Goal: Transaction & Acquisition: Download file/media

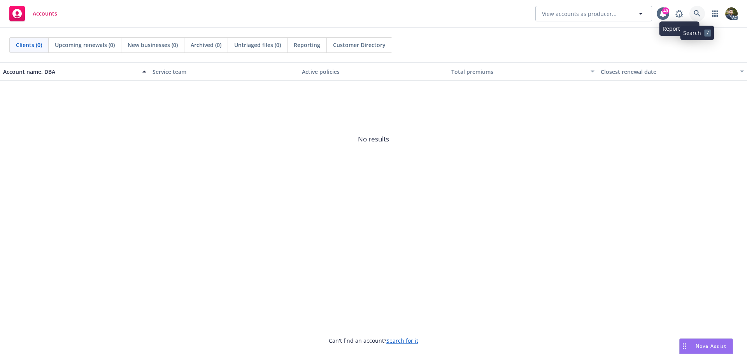
click at [694, 9] on link at bounding box center [697, 14] width 16 height 16
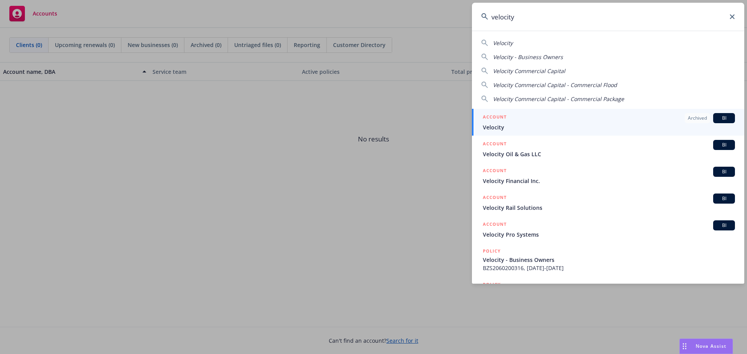
click at [552, 67] on span "Velocity Commercial Capital" at bounding box center [529, 70] width 72 height 7
type input "Velocity Commercial Capital"
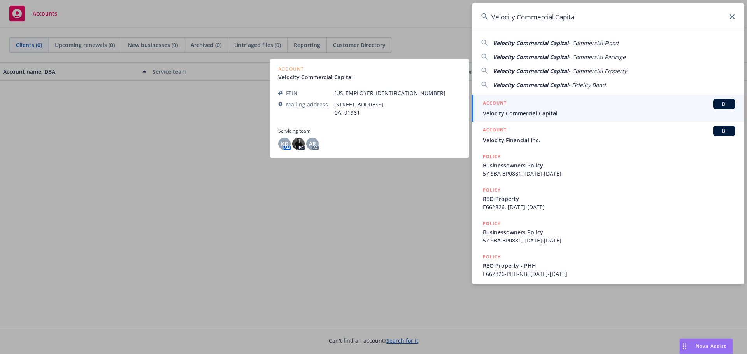
click at [518, 110] on span "Velocity Commercial Capital" at bounding box center [609, 113] width 252 height 8
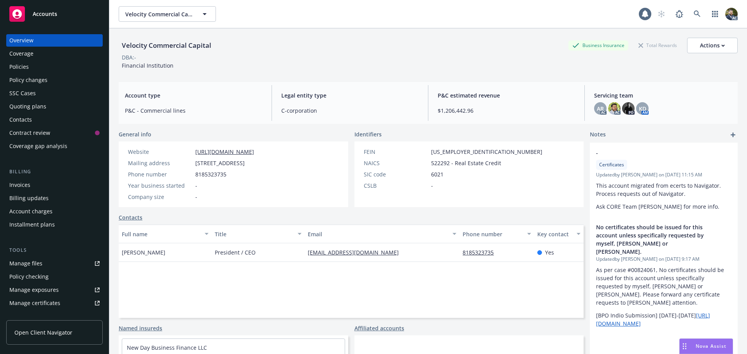
click at [18, 65] on div "Policies" at bounding box center [18, 67] width 19 height 12
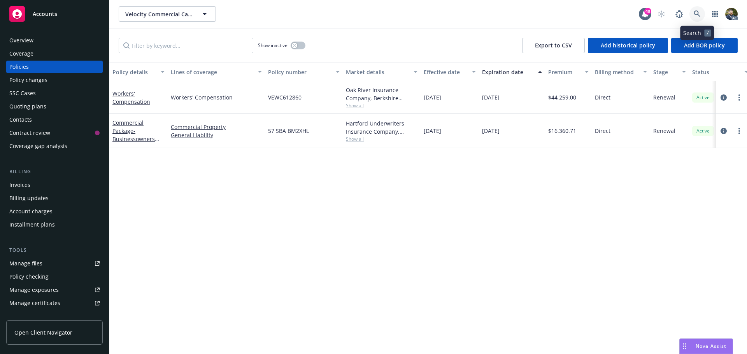
click at [696, 14] on icon at bounding box center [696, 14] width 7 height 7
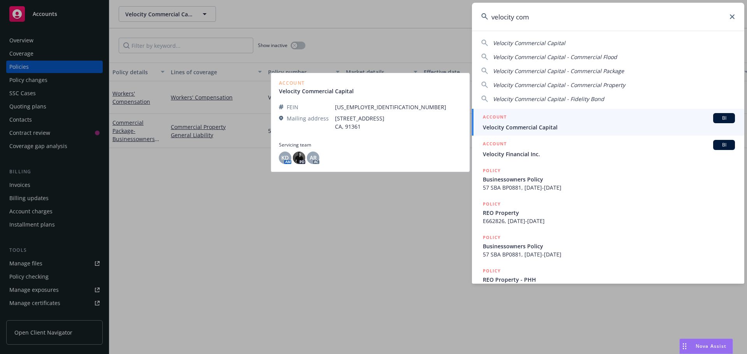
type input "velocity com"
click at [553, 122] on div "ACCOUNT BI" at bounding box center [609, 118] width 252 height 10
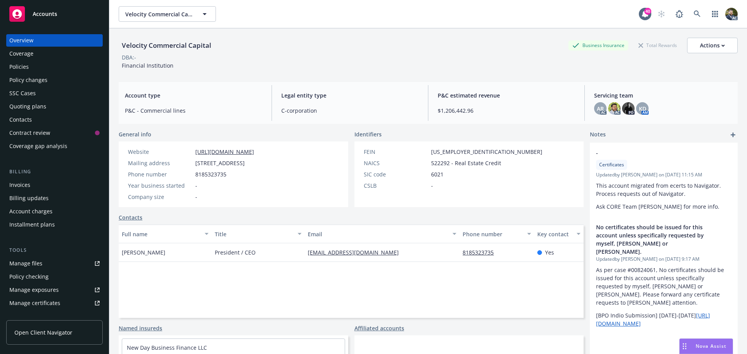
click at [34, 67] on div "Policies" at bounding box center [54, 67] width 90 height 12
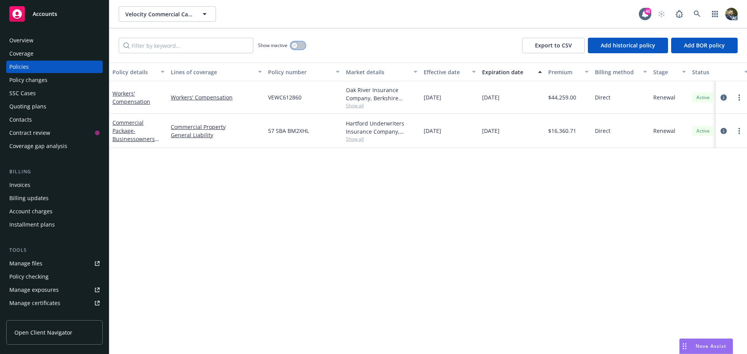
click at [294, 45] on icon "button" at bounding box center [294, 45] width 3 height 3
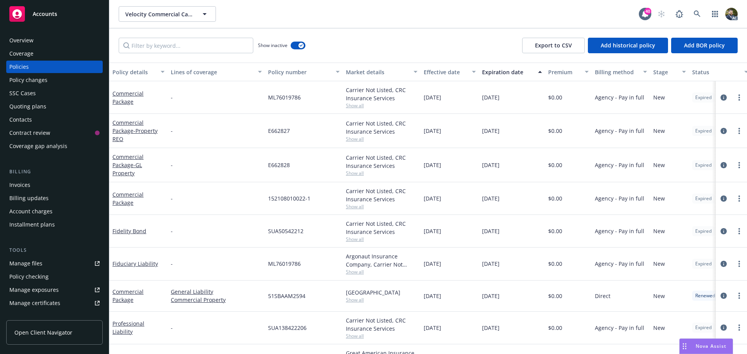
click at [133, 69] on div "Policy details" at bounding box center [134, 72] width 44 height 8
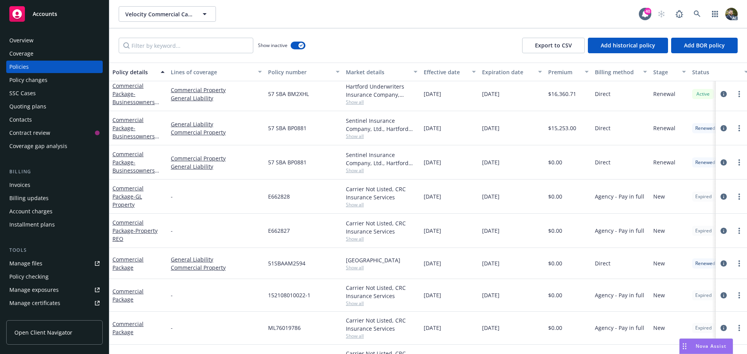
scroll to position [194, 0]
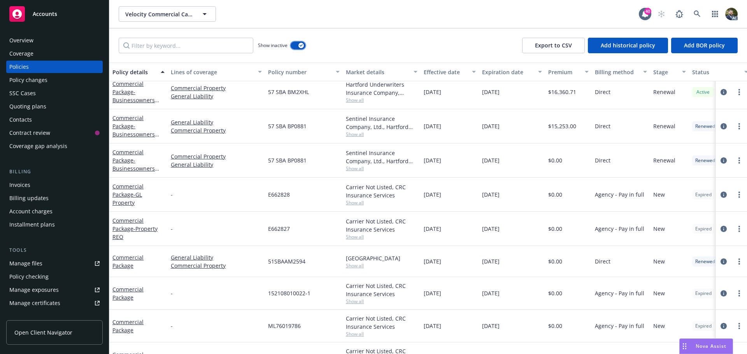
click at [300, 47] on div "button" at bounding box center [300, 45] width 5 height 5
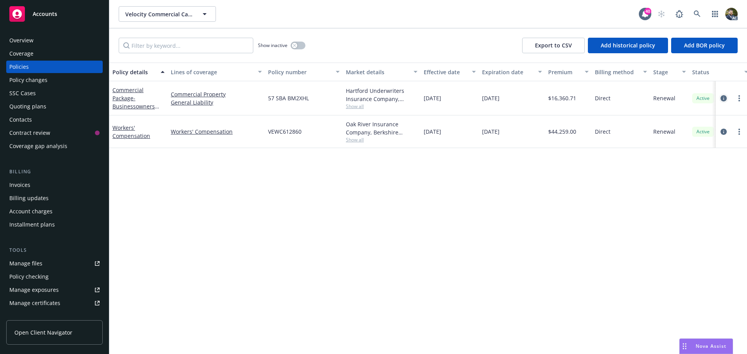
click at [723, 97] on icon "circleInformation" at bounding box center [723, 98] width 6 height 6
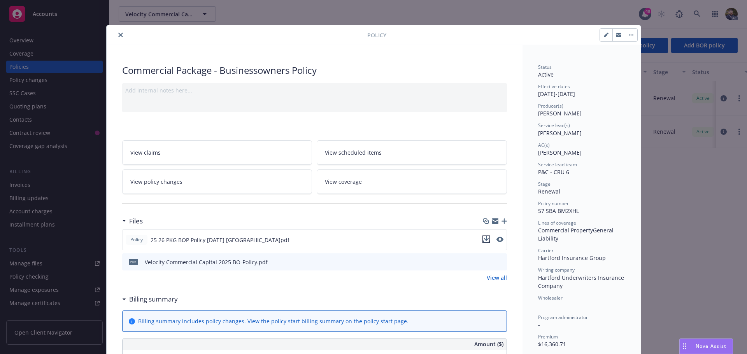
click at [484, 238] on icon "download file" at bounding box center [486, 239] width 6 height 6
click at [118, 33] on icon "close" at bounding box center [120, 35] width 5 height 5
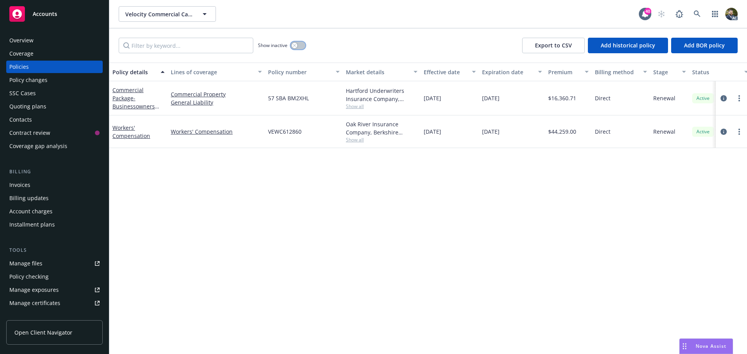
click at [296, 44] on div "button" at bounding box center [294, 45] width 5 height 5
